Goal: Task Accomplishment & Management: Complete application form

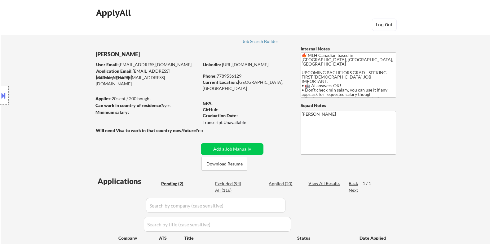
select select ""pending""
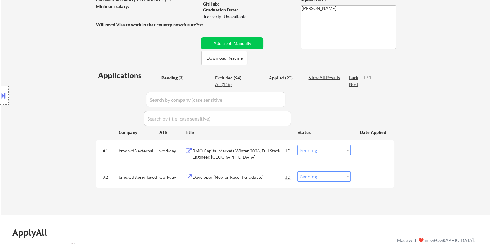
scroll to position [116, 0]
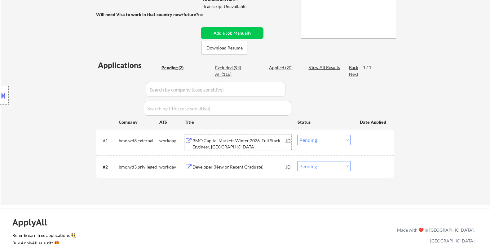
click at [224, 145] on div "BMO Capital Markets Winter 2026, Full Stack Engineer, [GEOGRAPHIC_DATA]" at bounding box center [239, 144] width 94 height 12
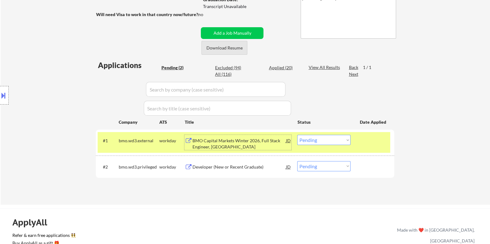
click at [227, 42] on button "Download Resume" at bounding box center [224, 48] width 46 height 14
click at [227, 46] on button "Download Resume" at bounding box center [224, 48] width 46 height 14
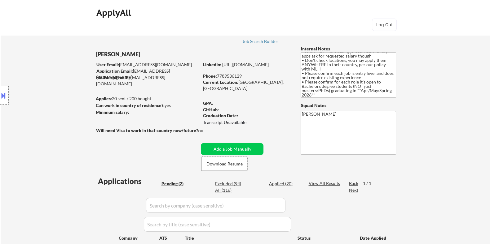
scroll to position [77, 0]
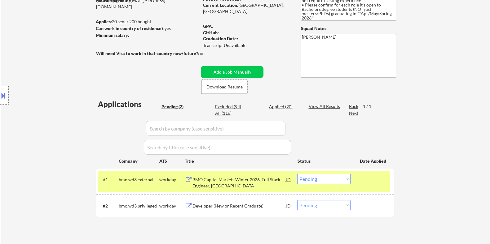
click at [320, 182] on select "Choose an option... Pending Applied Excluded (Questions) Excluded (Expired) Exc…" at bounding box center [323, 179] width 53 height 10
click at [297, 174] on select "Choose an option... Pending Applied Excluded (Questions) Excluded (Expired) Exc…" at bounding box center [323, 179] width 53 height 10
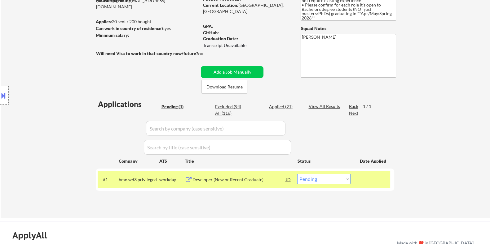
click at [195, 178] on div "Developer (New or Recent Graduate)" at bounding box center [239, 180] width 94 height 6
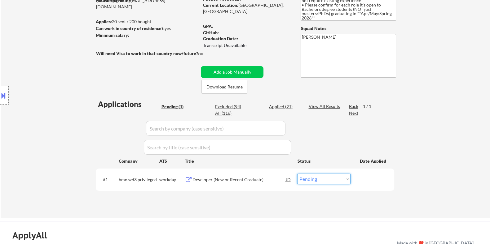
click at [313, 179] on select "Choose an option... Pending Applied Excluded (Questions) Excluded (Expired) Exc…" at bounding box center [323, 179] width 53 height 10
select select ""excluded__expired_""
click at [297, 174] on select "Choose an option... Pending Applied Excluded (Questions) Excluded (Expired) Exc…" at bounding box center [323, 179] width 53 height 10
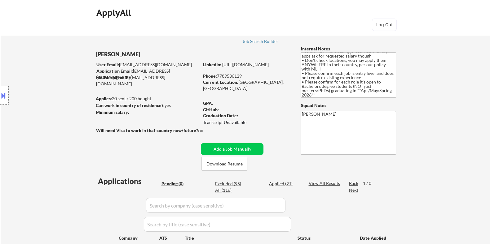
scroll to position [64, 0]
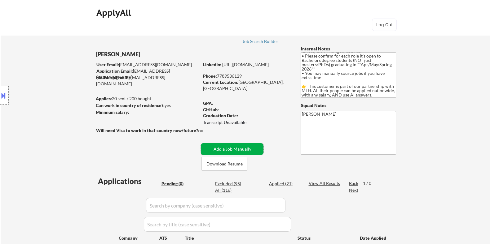
click at [251, 147] on button "Add a Job Manually" at bounding box center [232, 149] width 63 height 12
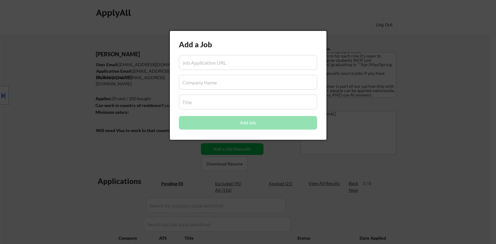
click at [381, 125] on div at bounding box center [248, 122] width 496 height 244
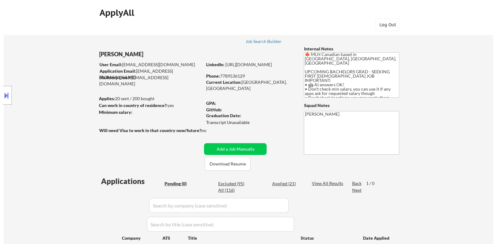
scroll to position [0, 0]
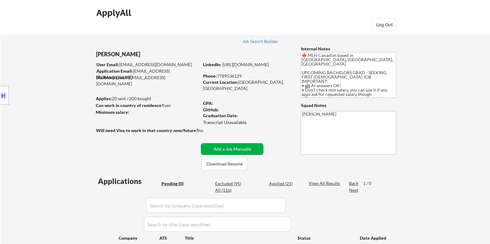
click at [222, 148] on button "Add a Job Manually" at bounding box center [232, 149] width 63 height 12
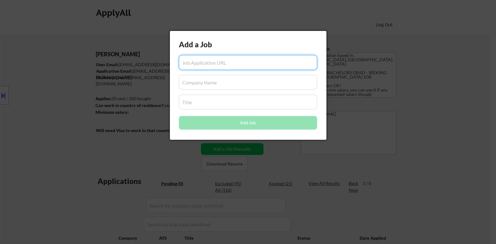
click at [190, 59] on input "input" at bounding box center [248, 62] width 138 height 15
paste input "[URL][DOMAIN_NAME]"
type input "[URL][DOMAIN_NAME]"
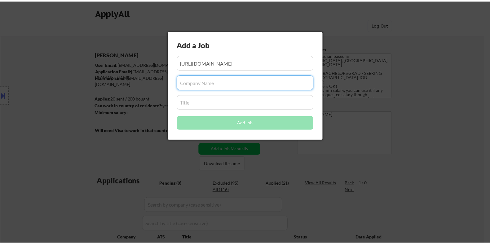
scroll to position [0, 0]
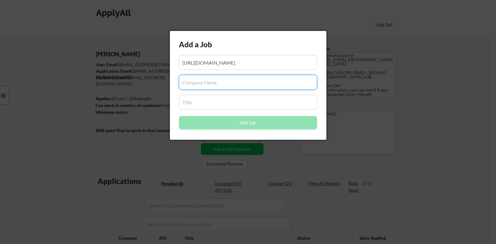
click at [214, 84] on input "input" at bounding box center [248, 82] width 138 height 15
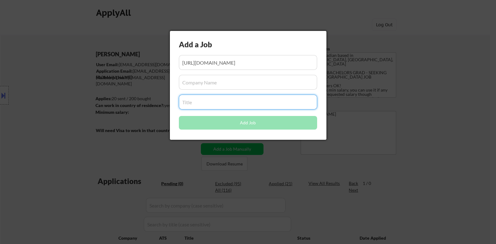
click at [199, 106] on input "input" at bounding box center [248, 102] width 138 height 15
paste input "Software Engineer, Fullstack"
type input "Software Engineer, Fullstack"
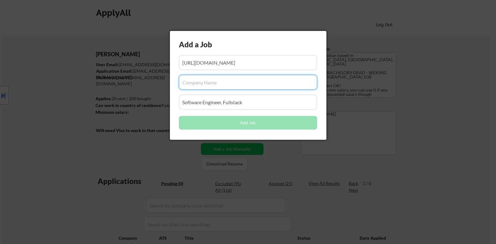
click at [201, 85] on input "input" at bounding box center [248, 82] width 138 height 15
click at [209, 81] on input "input" at bounding box center [248, 82] width 138 height 15
paste input "WorkWhile"
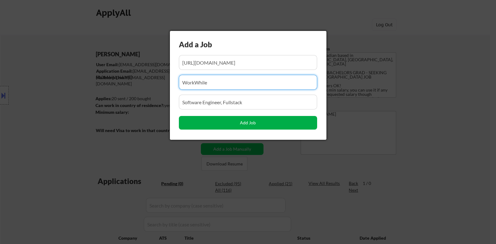
type input "WorkWhile"
click at [239, 124] on button "Add Job" at bounding box center [248, 123] width 138 height 14
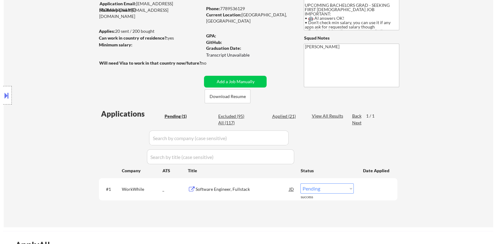
scroll to position [77, 0]
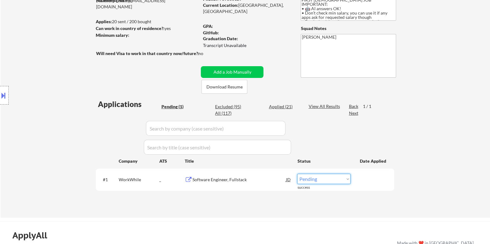
click at [324, 182] on select "Choose an option... Pending Applied Excluded (Questions) Excluded (Expired) Exc…" at bounding box center [323, 179] width 53 height 10
select select ""applied""
click at [297, 174] on select "Choose an option... Pending Applied Excluded (Questions) Excluded (Expired) Exc…" at bounding box center [323, 179] width 53 height 10
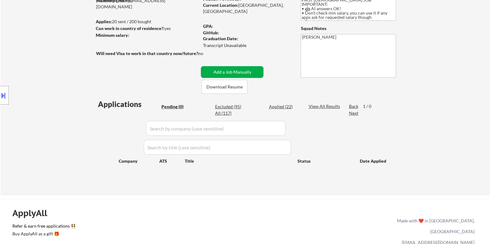
click at [242, 68] on button "Add a Job Manually" at bounding box center [232, 72] width 63 height 12
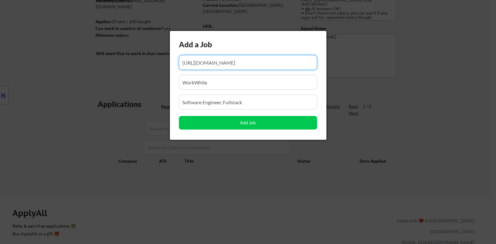
scroll to position [0, 0]
drag, startPoint x: 310, startPoint y: 62, endPoint x: 123, endPoint y: 78, distance: 187.9
click at [123, 78] on body "← Return to /applysquad Mailslurp Inbox Job Search Builder [PERSON_NAME] User E…" at bounding box center [248, 45] width 496 height 244
type input "6"
drag, startPoint x: 219, startPoint y: 63, endPoint x: 168, endPoint y: 65, distance: 50.9
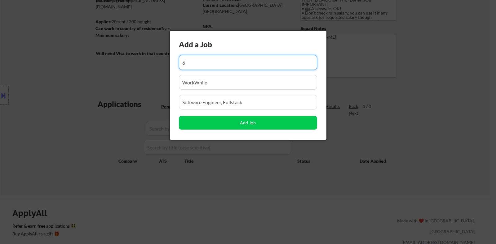
click at [168, 65] on body "← Return to /applysquad Mailslurp Inbox Job Search Builder [PERSON_NAME] User E…" at bounding box center [248, 45] width 496 height 244
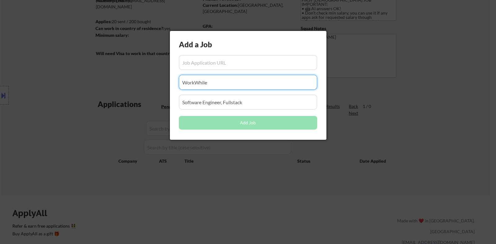
drag, startPoint x: 220, startPoint y: 81, endPoint x: 162, endPoint y: 81, distance: 57.9
click at [162, 81] on body "← Return to /applysquad Mailslurp Inbox Job Search Builder [PERSON_NAME] User E…" at bounding box center [248, 45] width 496 height 244
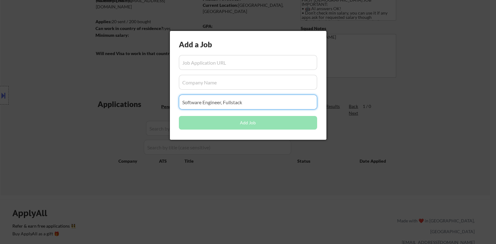
drag, startPoint x: 249, startPoint y: 103, endPoint x: 154, endPoint y: 103, distance: 95.1
click at [154, 103] on body "← Return to /applysquad Mailslurp Inbox Job Search Builder [PERSON_NAME] User E…" at bounding box center [248, 45] width 496 height 244
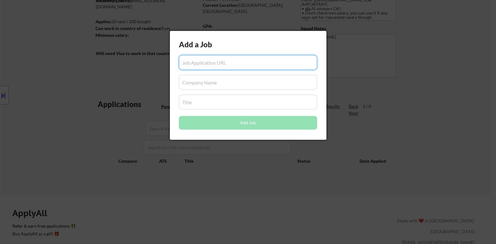
click at [189, 63] on input "input" at bounding box center [248, 62] width 138 height 15
paste input "[URL][DOMAIN_NAME]"
type input "[URL][DOMAIN_NAME]"
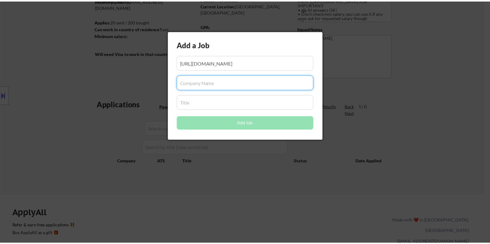
scroll to position [0, 0]
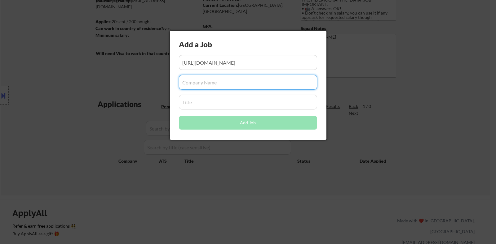
click at [201, 84] on input "input" at bounding box center [248, 82] width 138 height 15
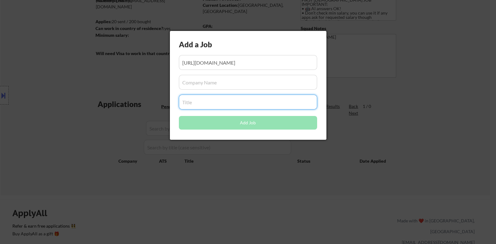
click at [206, 106] on input "input" at bounding box center [248, 102] width 138 height 15
paste input "Software Engineer, Fullstack"
type input "Software Engineer, Fullstack"
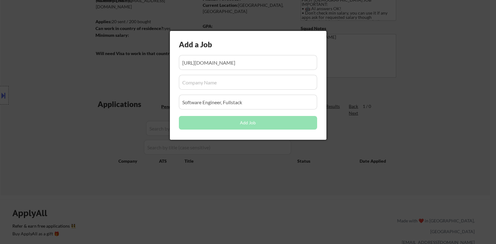
click at [212, 84] on input "input" at bounding box center [248, 82] width 138 height 15
paste input "WorkWhile"
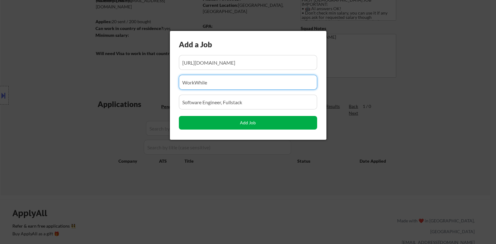
type input "WorkWhile"
click at [240, 122] on button "Add Job" at bounding box center [248, 123] width 138 height 14
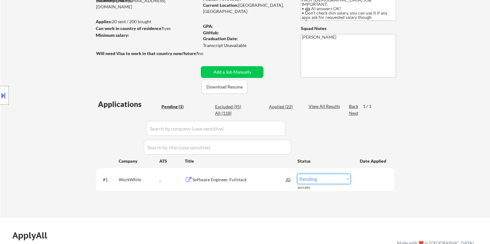
click at [337, 177] on select "Choose an option... Pending Applied Excluded (Questions) Excluded (Expired) Exc…" at bounding box center [323, 179] width 53 height 10
select select ""applied""
click at [297, 174] on select "Choose an option... Pending Applied Excluded (Questions) Excluded (Expired) Exc…" at bounding box center [323, 179] width 53 height 10
